Goal: Task Accomplishment & Management: Use online tool/utility

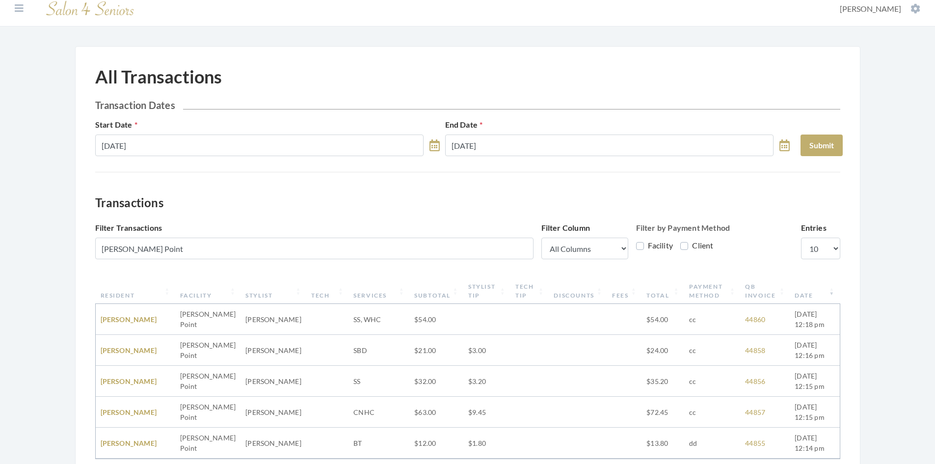
scroll to position [8, 0]
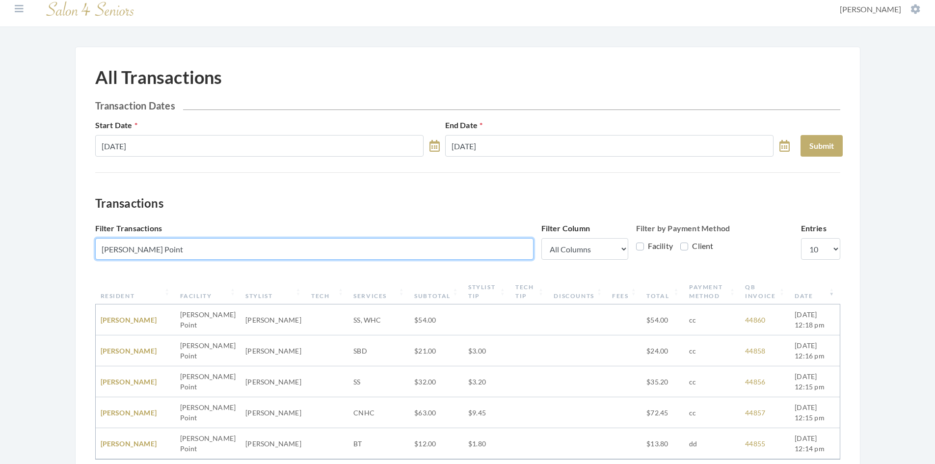
click at [252, 255] on input "[PERSON_NAME] Point" at bounding box center [314, 249] width 438 height 22
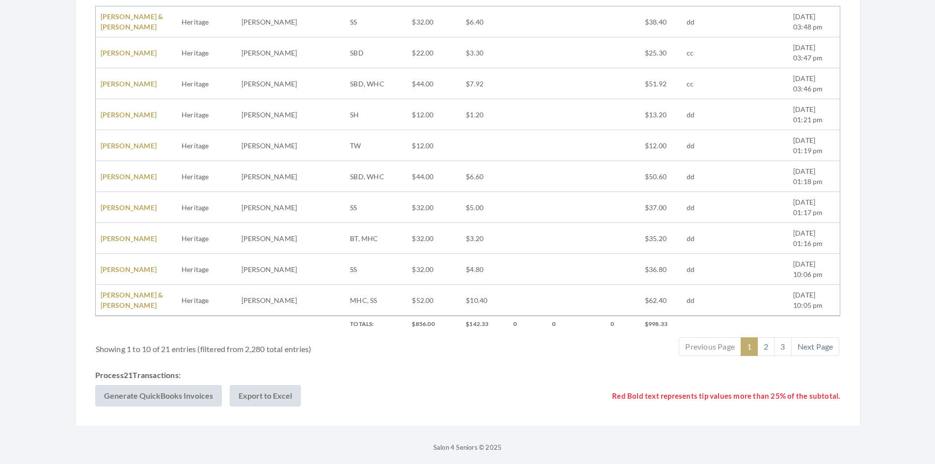
scroll to position [310, 0]
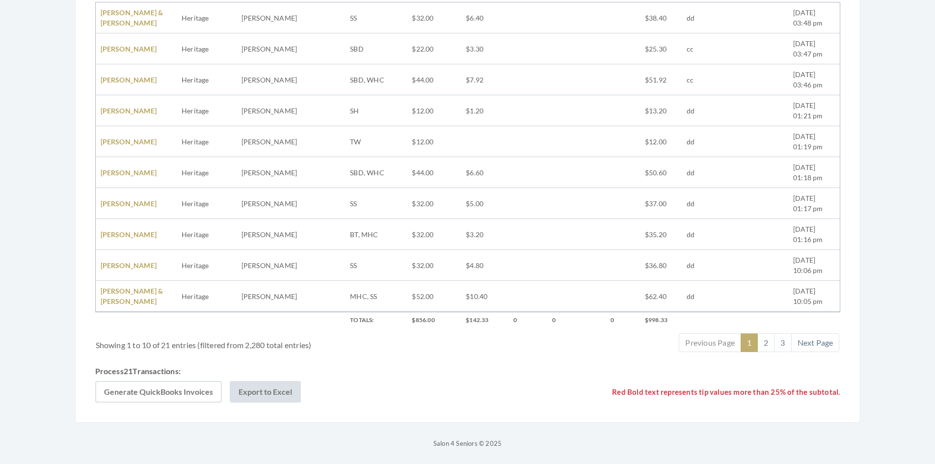
type input "Heritage"
click at [171, 386] on button "Generate QuickBooks Invoices" at bounding box center [158, 392] width 127 height 22
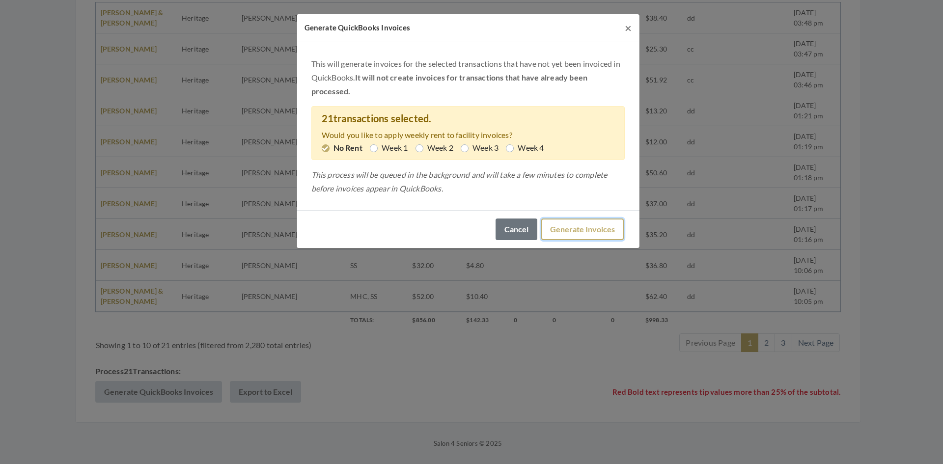
click at [568, 230] on button "Generate Invoices" at bounding box center [582, 229] width 82 height 22
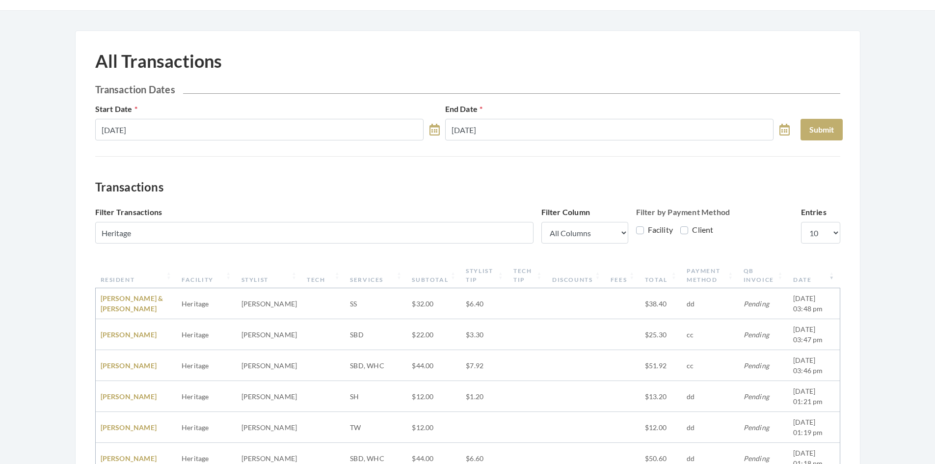
scroll to position [16, 0]
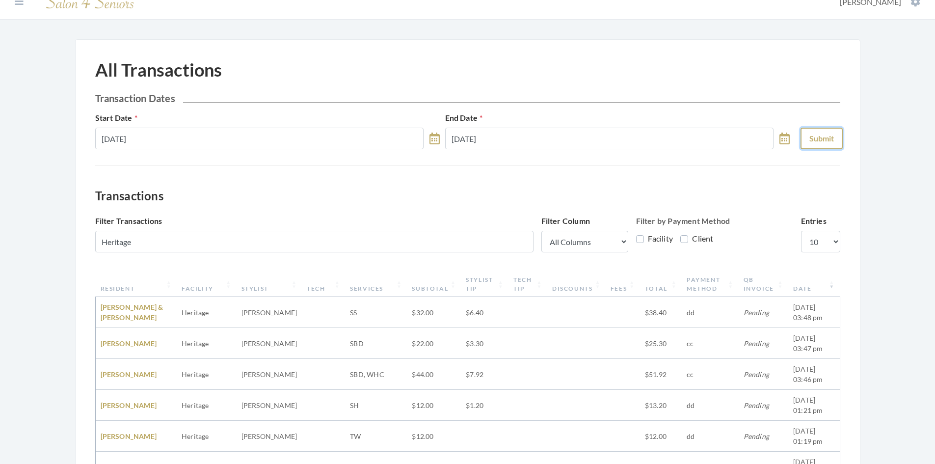
click at [829, 135] on button "Submit" at bounding box center [822, 139] width 42 height 22
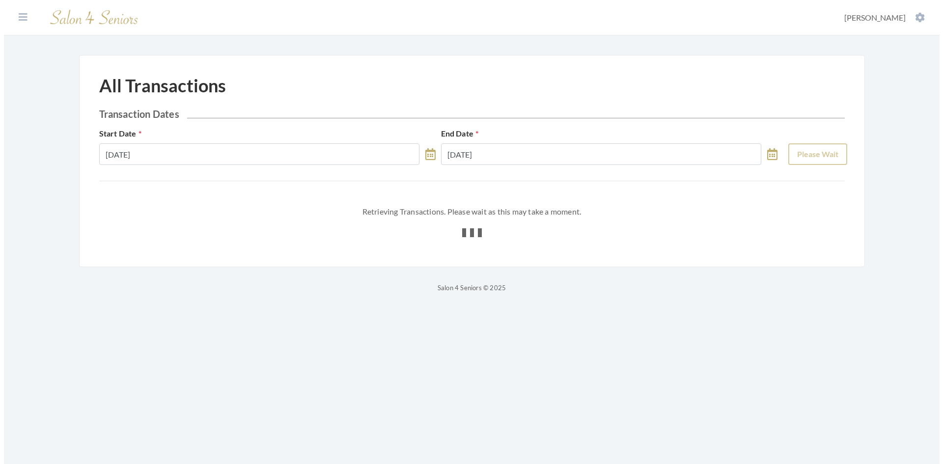
scroll to position [0, 0]
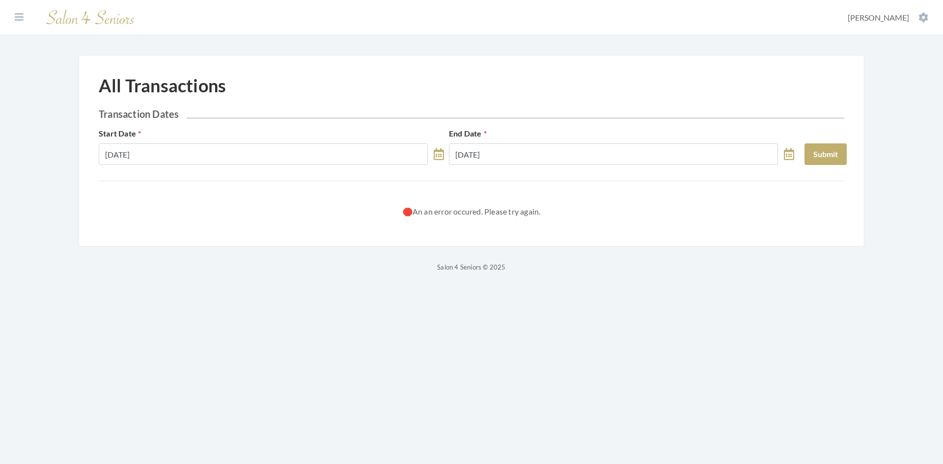
click at [544, 223] on div "All Transactions Transaction Dates Start Date 09/01/2025 End Date 09/29/2025 Su…" at bounding box center [471, 150] width 785 height 191
click at [814, 152] on button "Submit" at bounding box center [825, 154] width 42 height 22
click at [391, 201] on div "All Transactions Transaction Dates Start Date 09/01/2025 End Date 09/29/2025 Su…" at bounding box center [471, 146] width 745 height 143
click at [66, 19] on img at bounding box center [90, 17] width 98 height 23
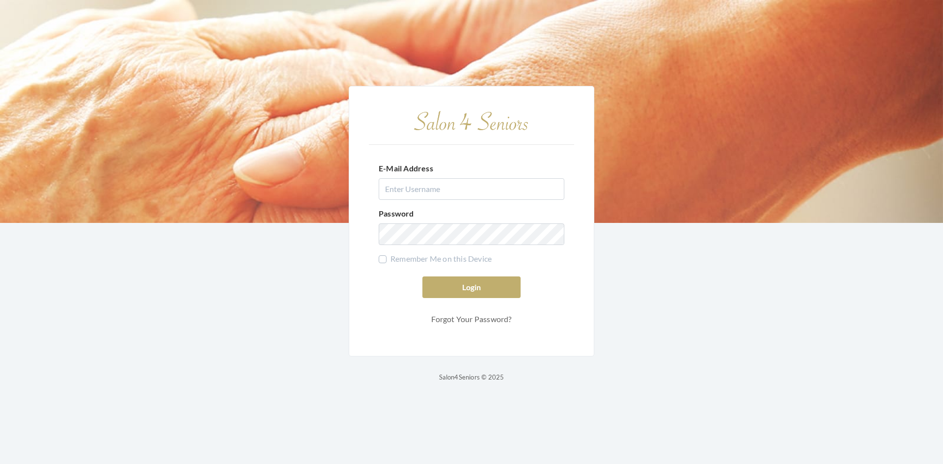
type input "nat.thompson@savvyotter.com"
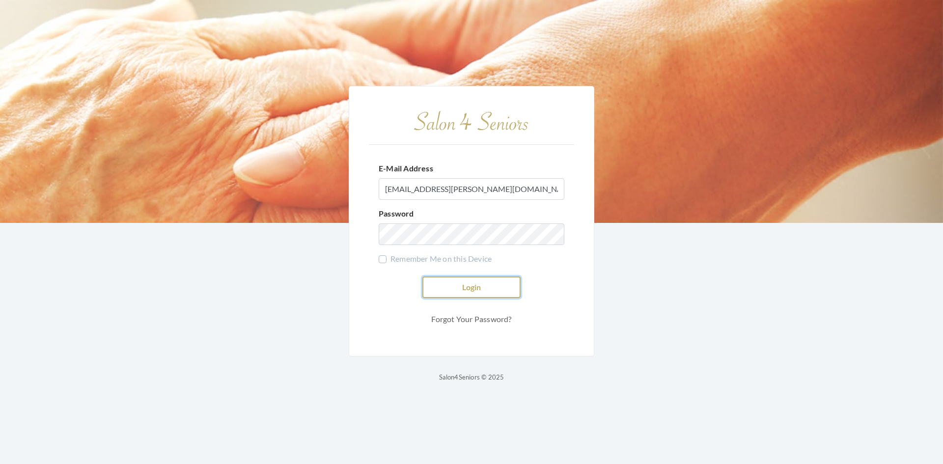
click at [483, 289] on button "Login" at bounding box center [471, 287] width 98 height 22
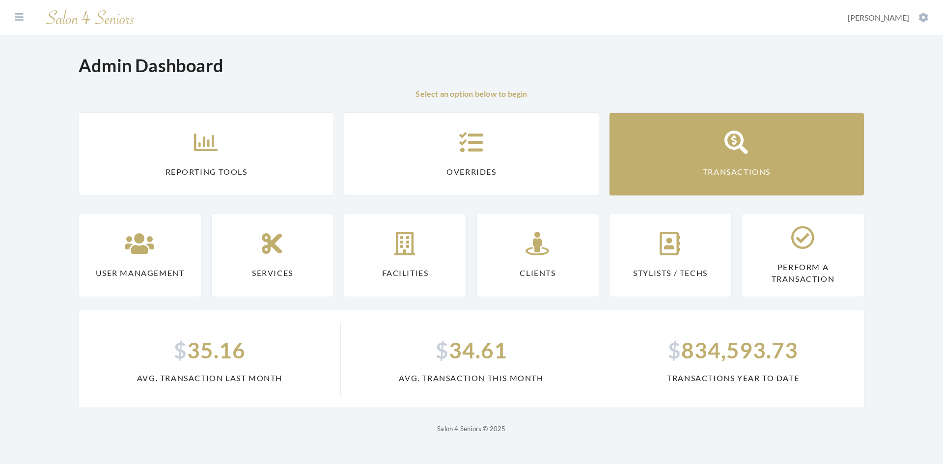
click at [855, 114] on link "Transactions" at bounding box center [736, 153] width 255 height 83
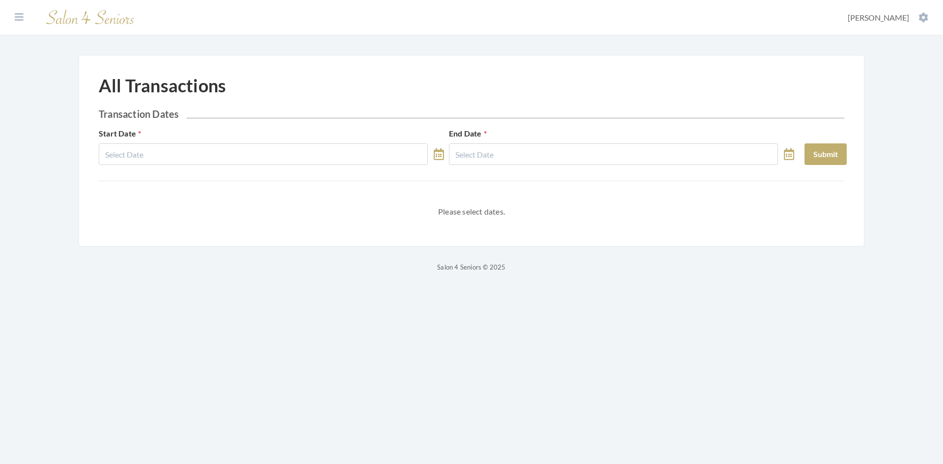
select select "8"
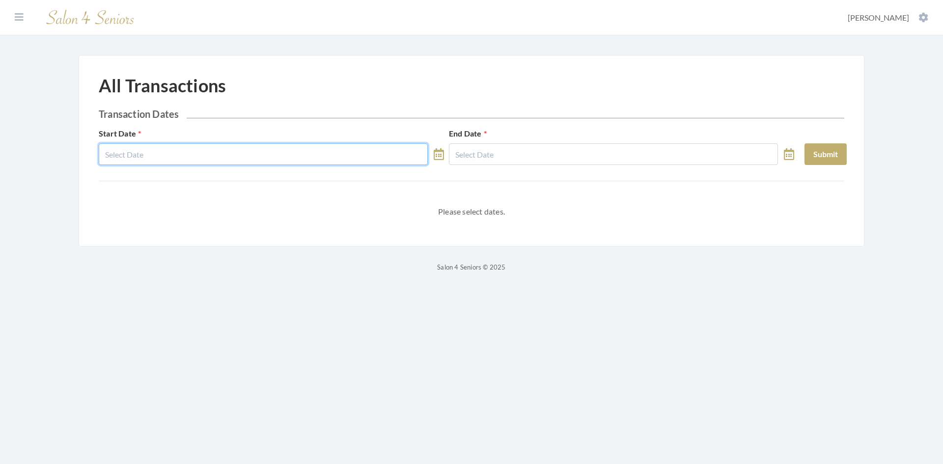
click at [233, 162] on input "text" at bounding box center [263, 154] width 329 height 22
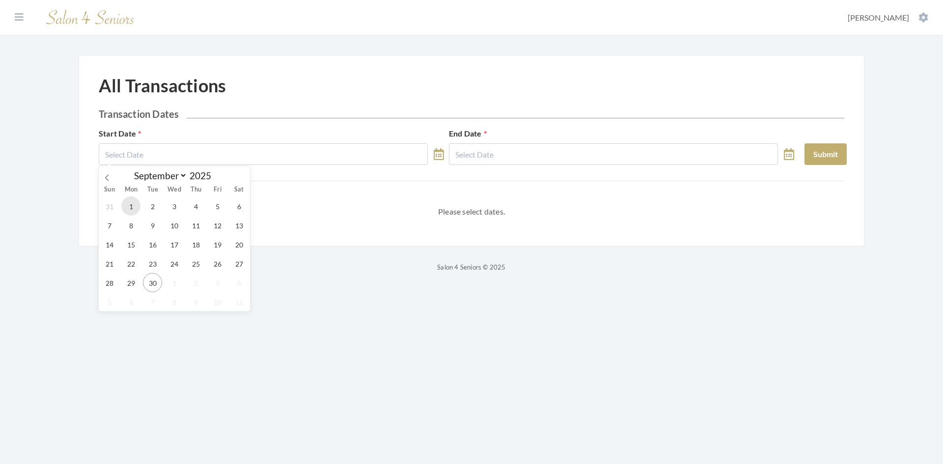
click at [133, 209] on span "1" at bounding box center [130, 205] width 19 height 19
type input "[DATE]"
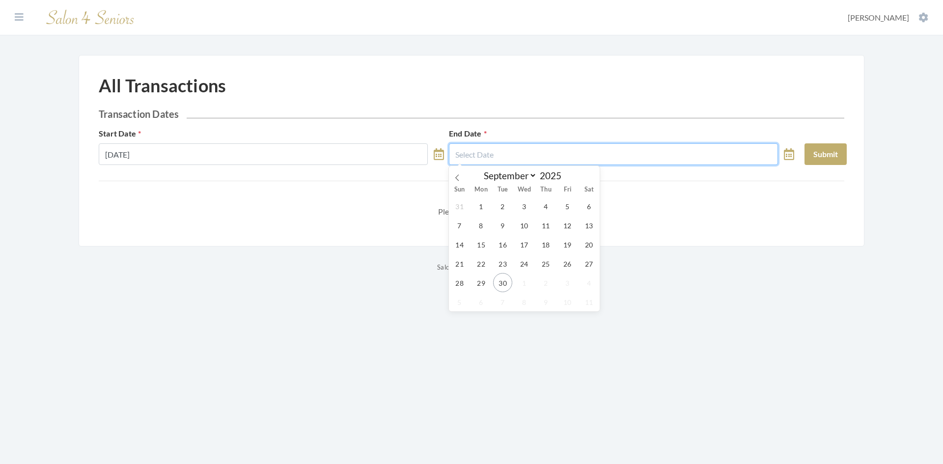
click at [597, 149] on input "text" at bounding box center [613, 154] width 329 height 22
click at [485, 284] on span "29" at bounding box center [480, 282] width 19 height 19
type input "[DATE]"
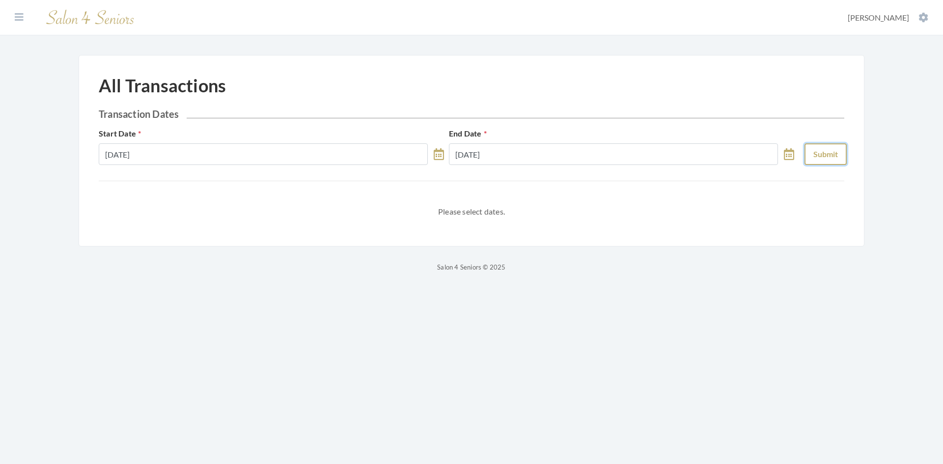
click at [822, 149] on button "Submit" at bounding box center [825, 154] width 42 height 22
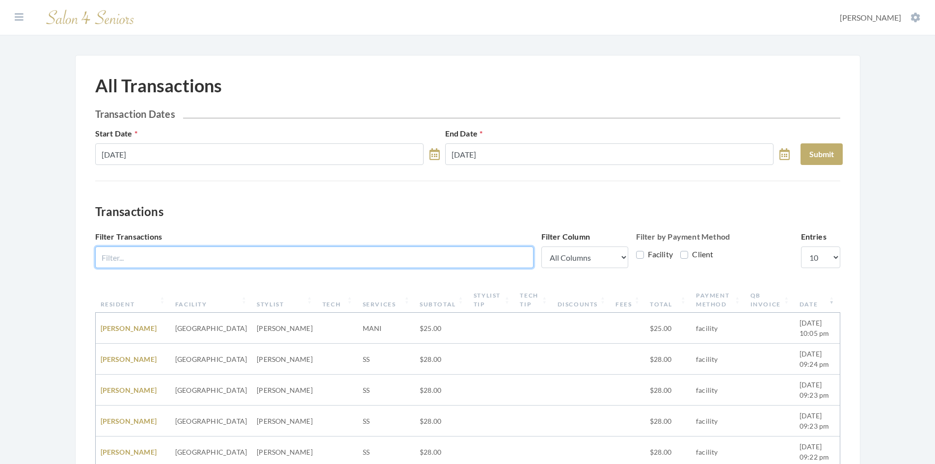
click at [219, 253] on input "Filter Transactions" at bounding box center [314, 257] width 438 height 22
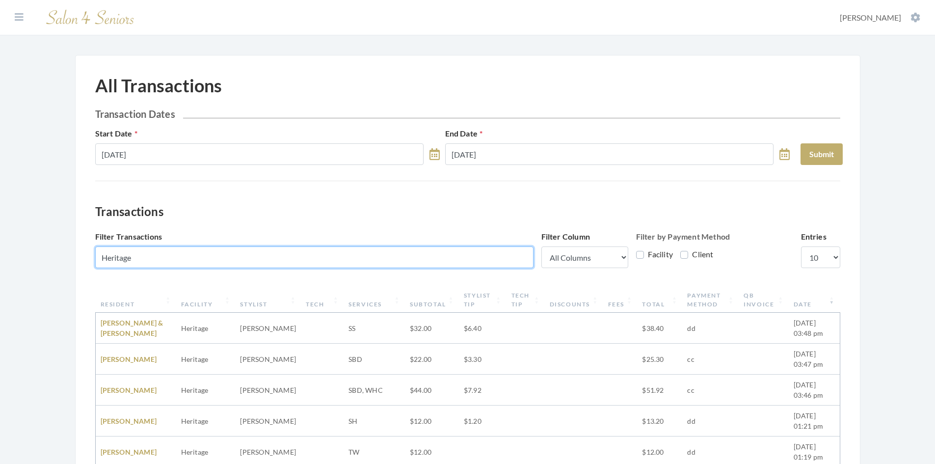
type input "Heritage"
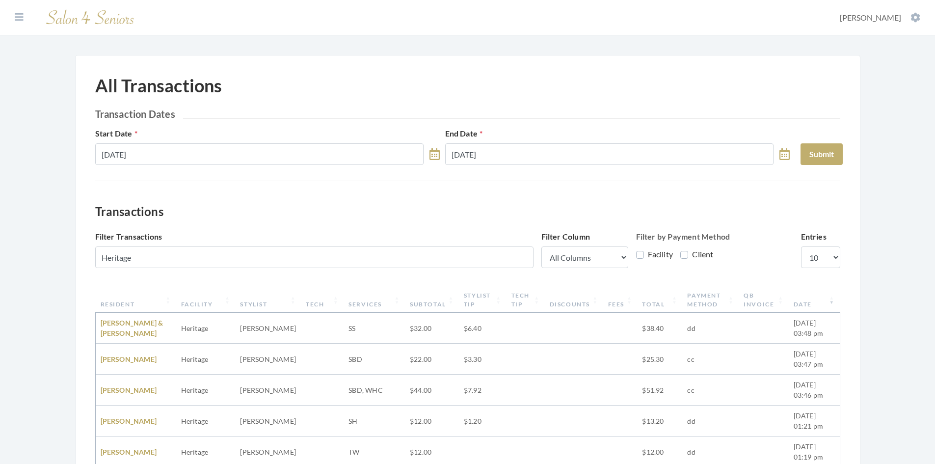
click at [848, 228] on div "All Transactions Transaction Dates Start Date [DATE] End Date [DATE] Submit Ret…" at bounding box center [467, 394] width 785 height 678
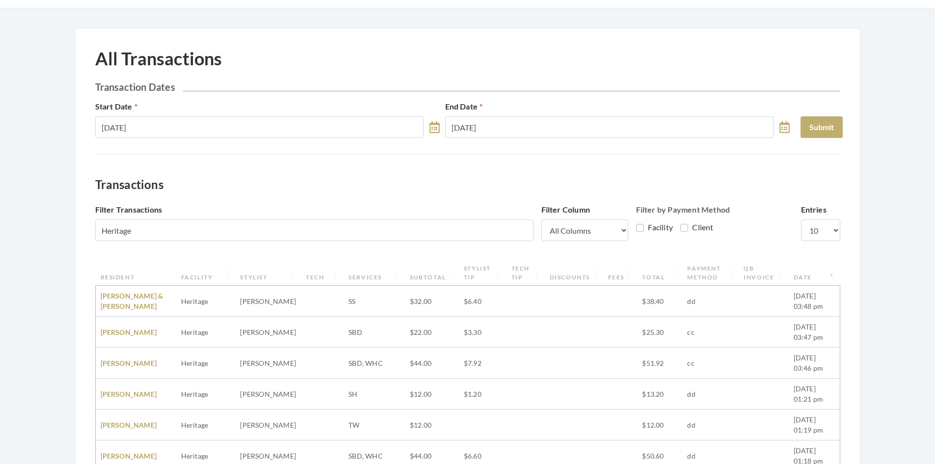
scroll to position [16, 0]
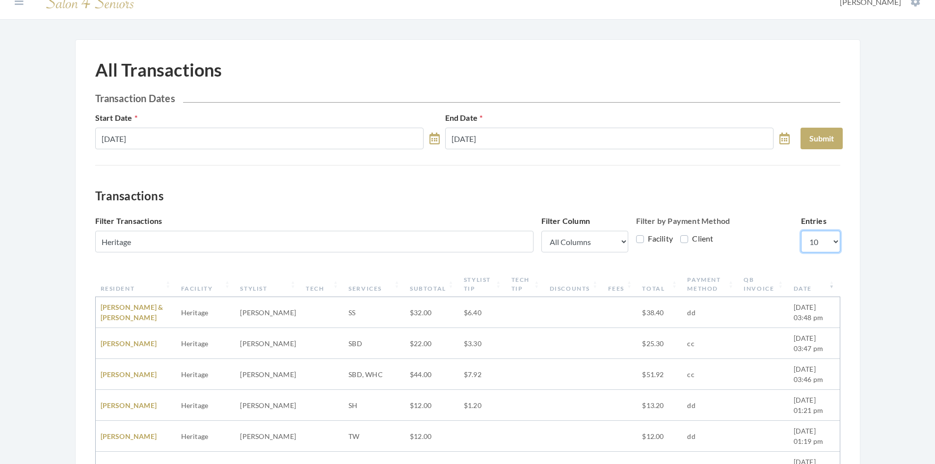
click at [811, 245] on select "10 25 50 100" at bounding box center [820, 242] width 39 height 22
select select "100"
click at [801, 231] on select "10 25 50 100" at bounding box center [820, 242] width 39 height 22
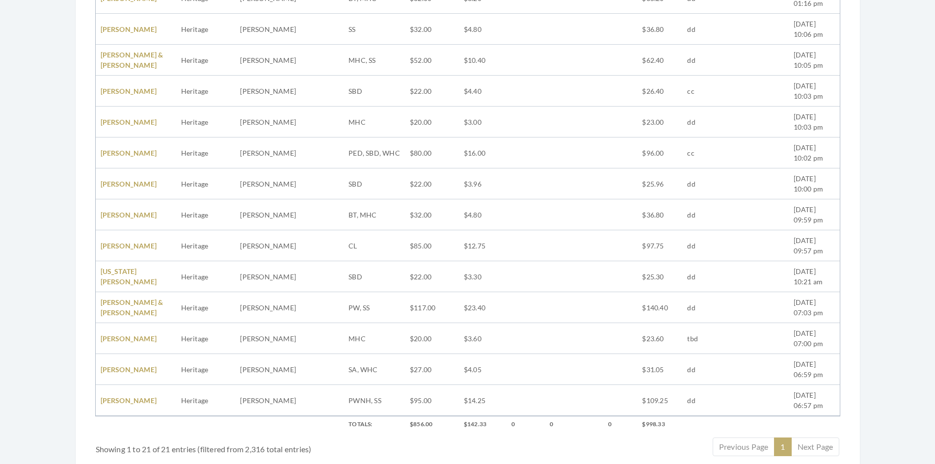
scroll to position [650, 0]
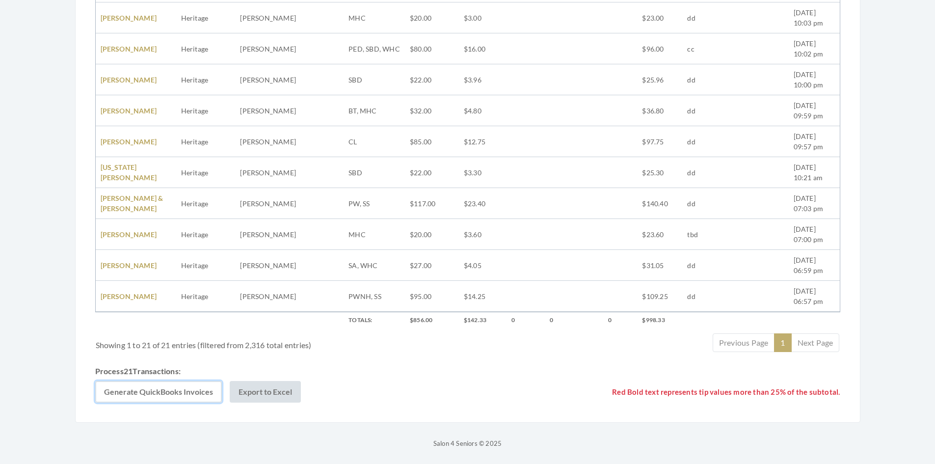
click at [183, 389] on button "Generate QuickBooks Invoices" at bounding box center [158, 392] width 127 height 22
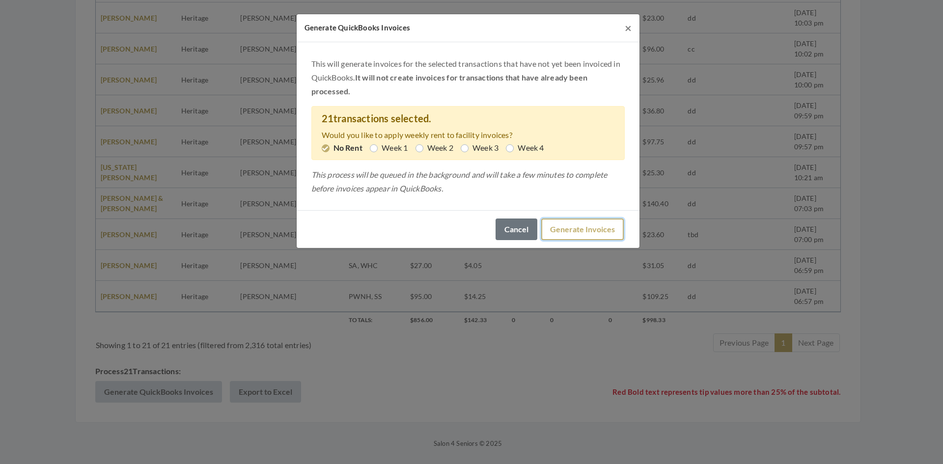
click at [561, 228] on button "Generate Invoices" at bounding box center [582, 229] width 82 height 22
